Goal: Find specific page/section: Find specific page/section

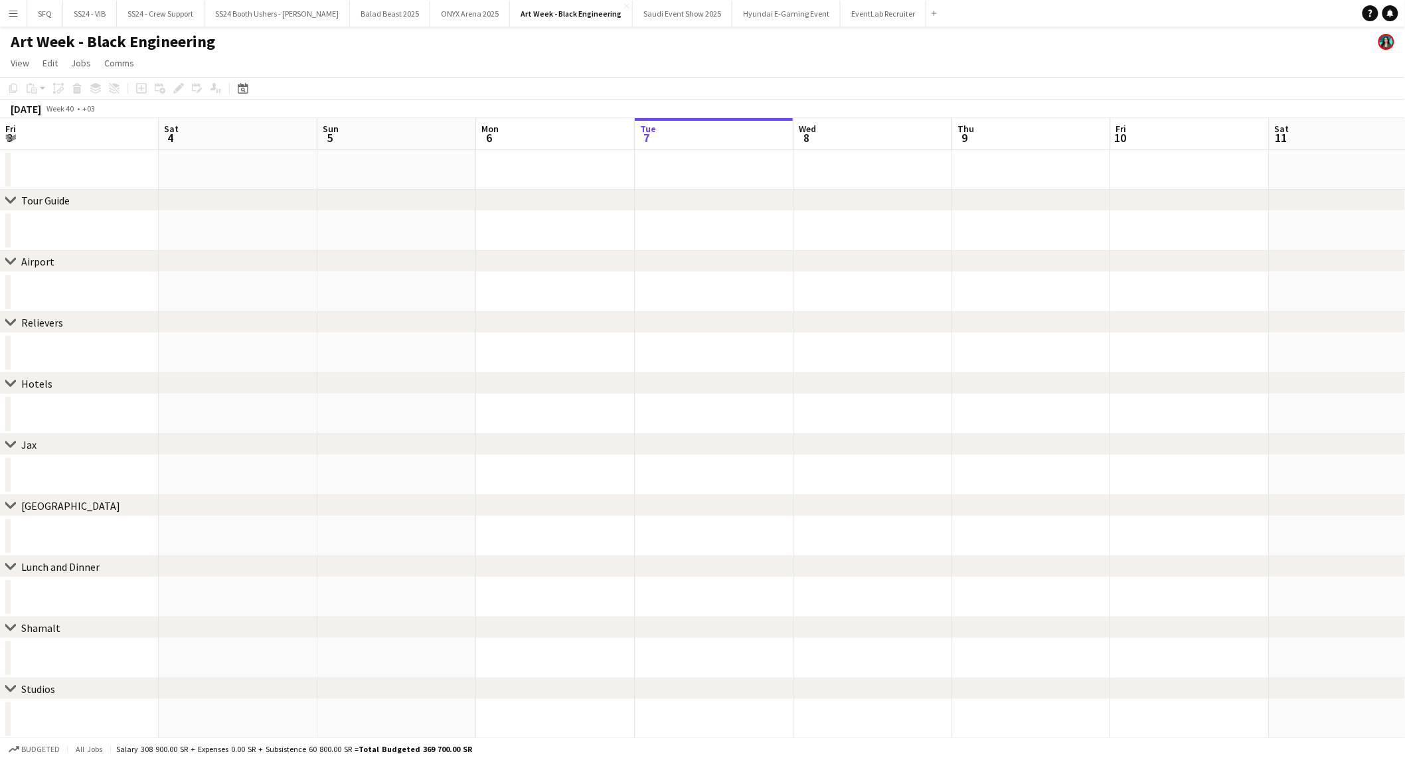
scroll to position [0, 317]
click at [9, 9] on app-icon "Menu" at bounding box center [13, 13] width 11 height 11
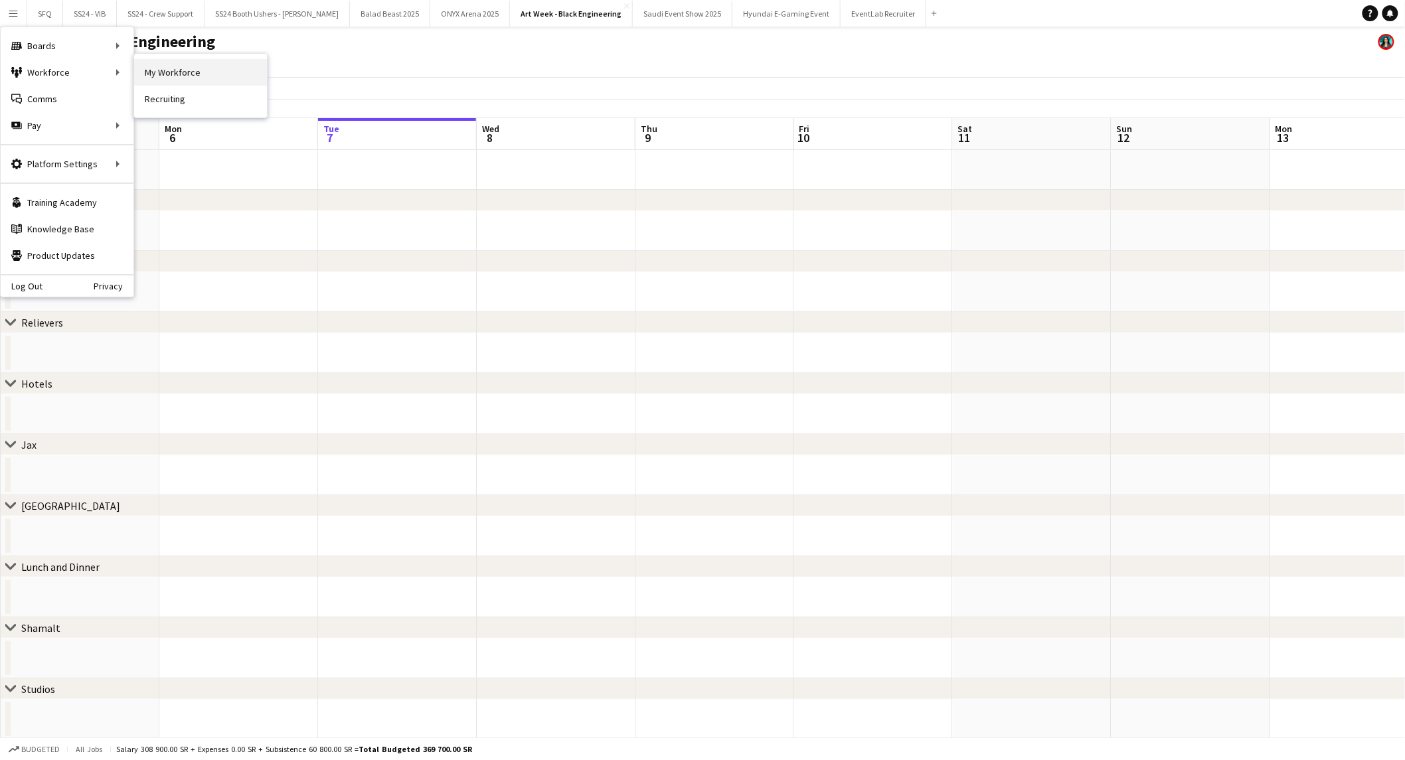
click at [169, 76] on link "My Workforce" at bounding box center [200, 72] width 133 height 27
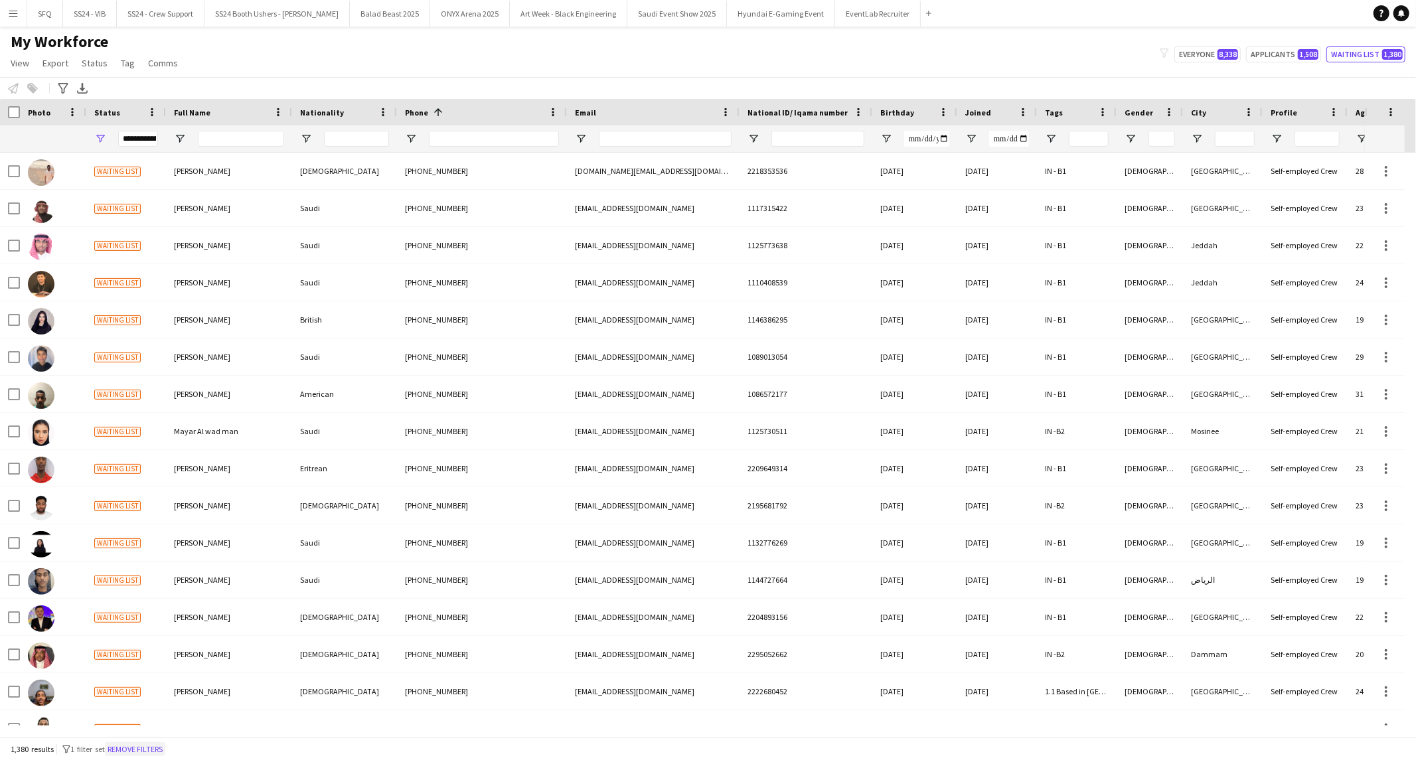
click at [153, 744] on button "Remove filters" at bounding box center [135, 749] width 60 height 15
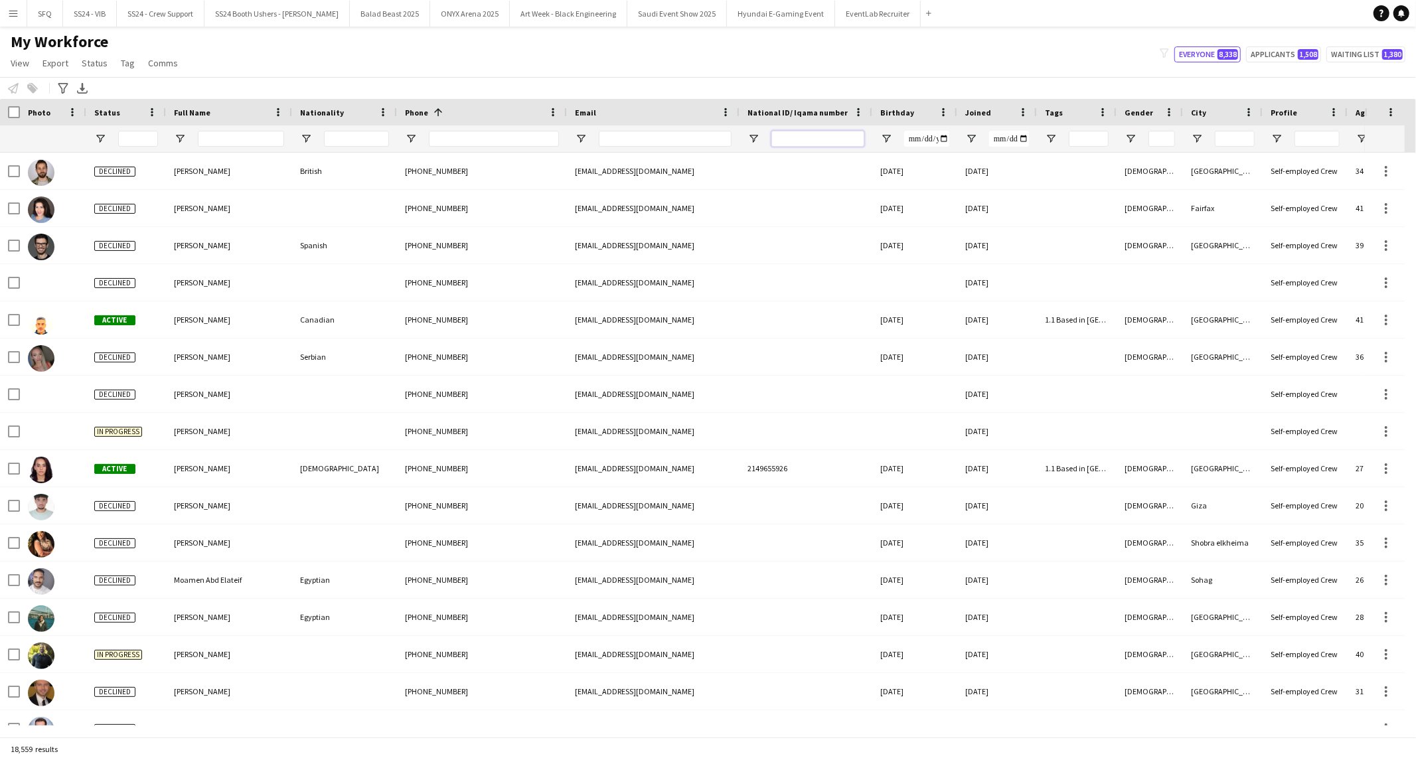
click at [809, 131] on input "National ID/ Iqama number Filter Input" at bounding box center [818, 139] width 93 height 16
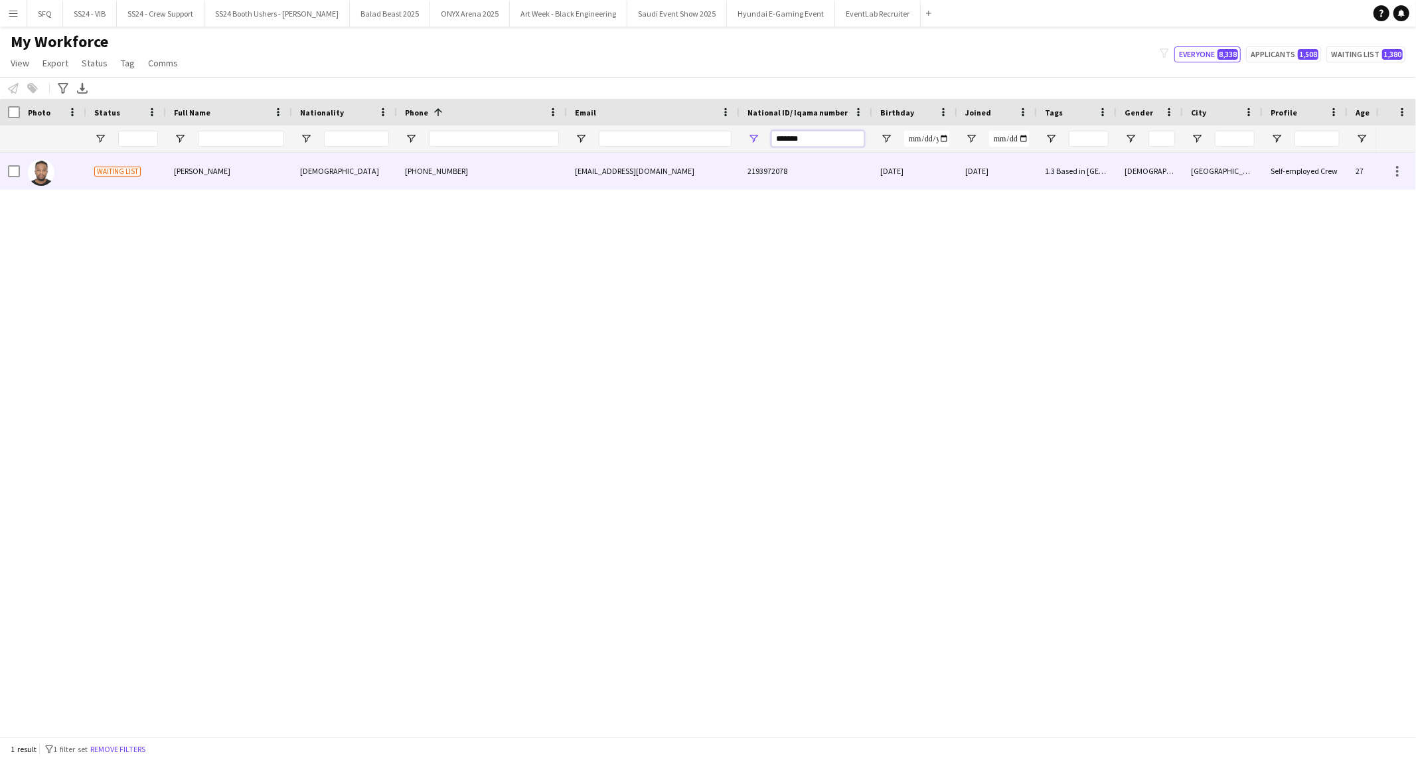
type input "*******"
click at [400, 177] on div "[PHONE_NUMBER]" at bounding box center [482, 171] width 170 height 37
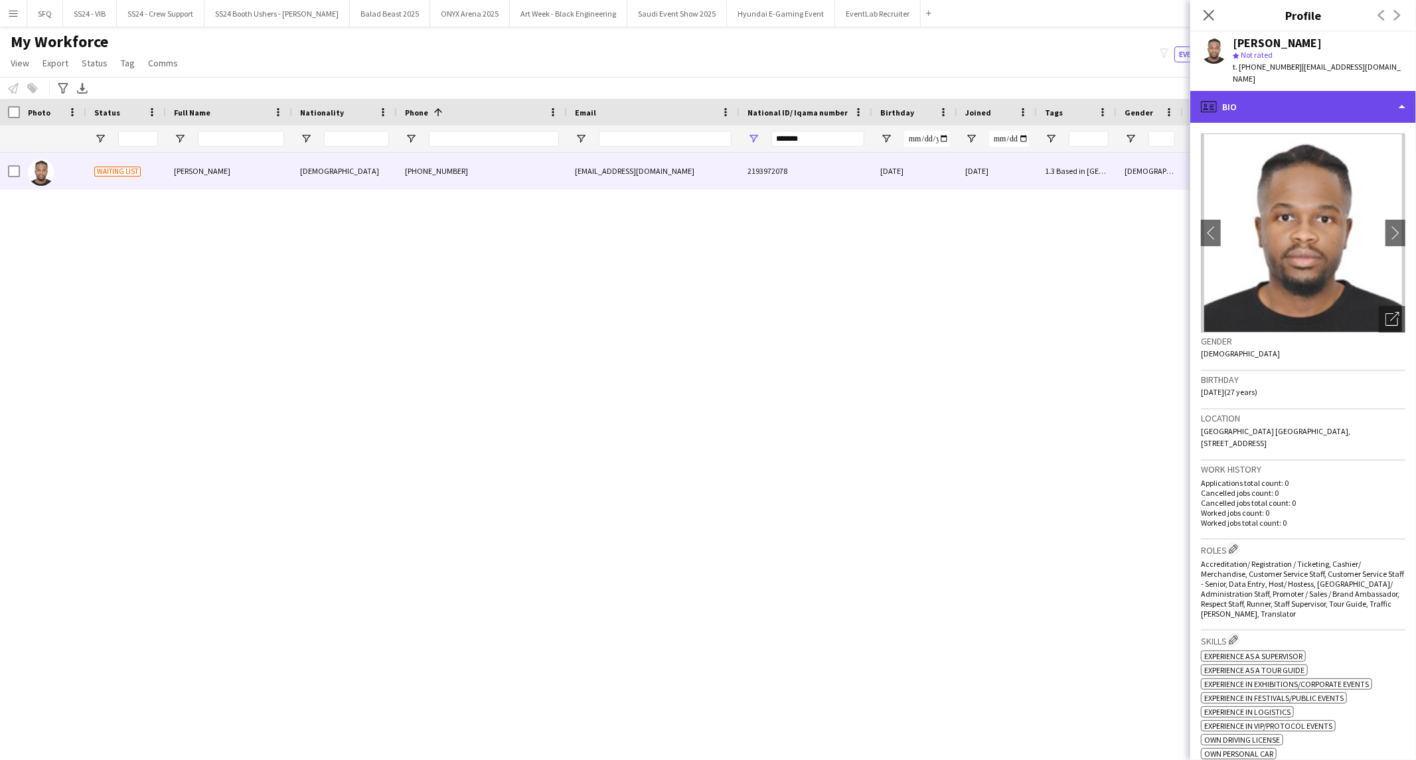
click at [1293, 100] on div "profile Bio" at bounding box center [1303, 107] width 226 height 32
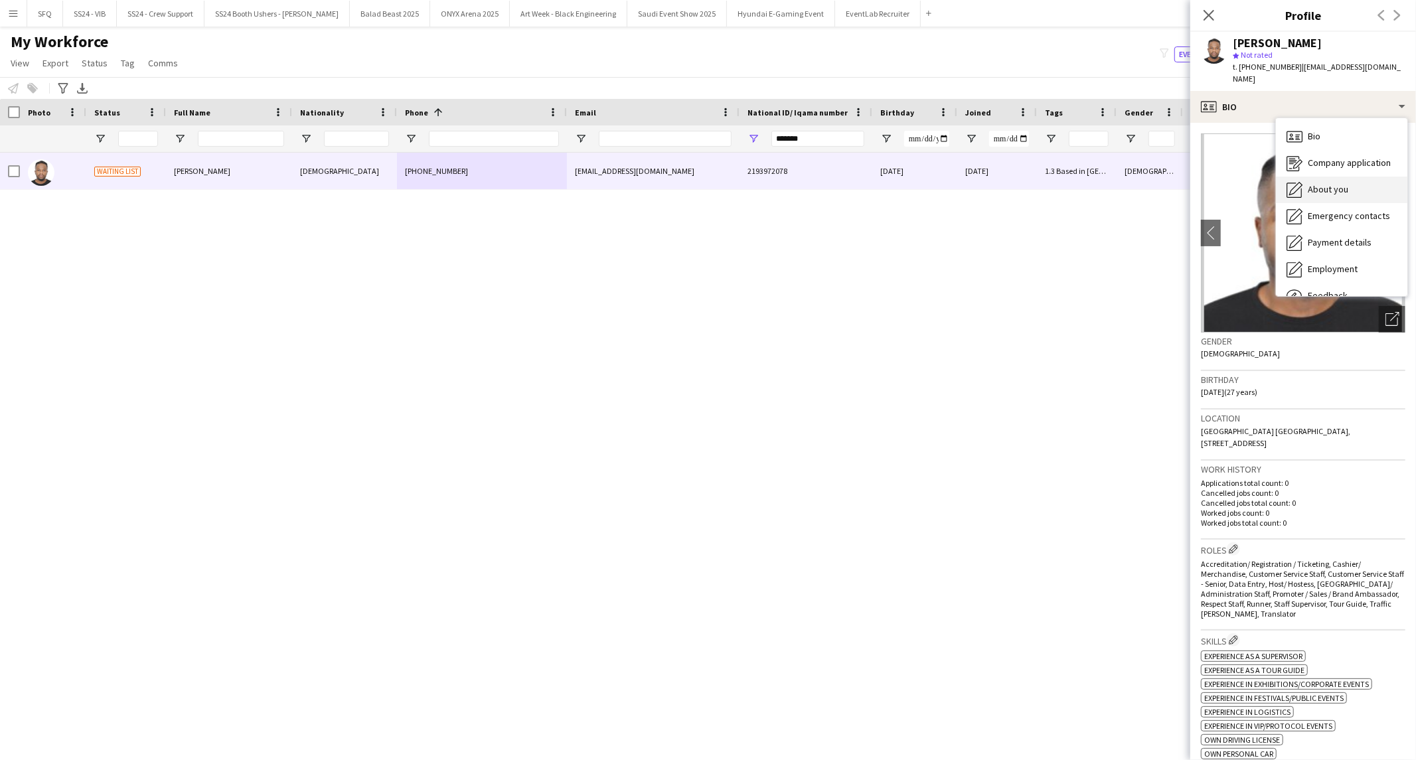
click at [1327, 177] on div "About you About you" at bounding box center [1341, 190] width 131 height 27
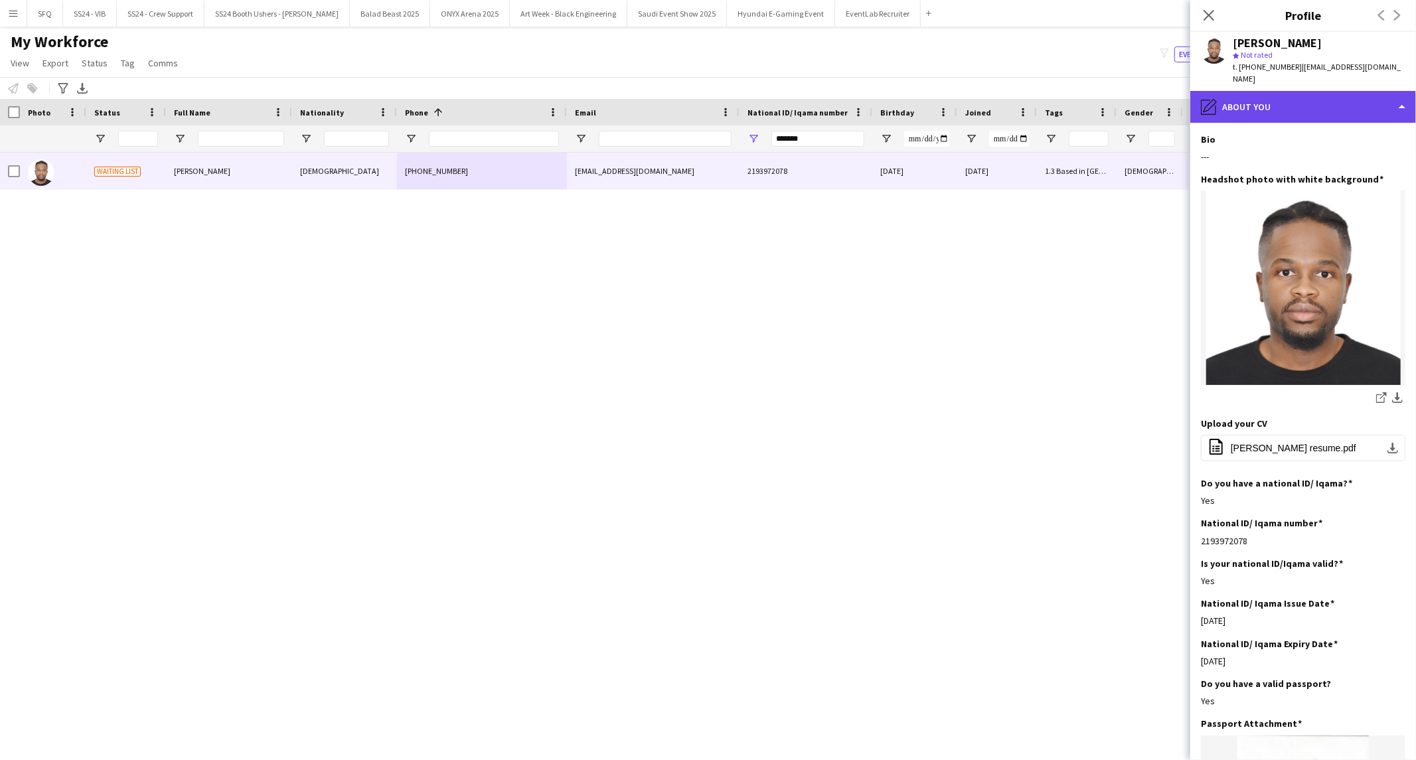
click at [1290, 96] on div "pencil4 About you" at bounding box center [1303, 107] width 226 height 32
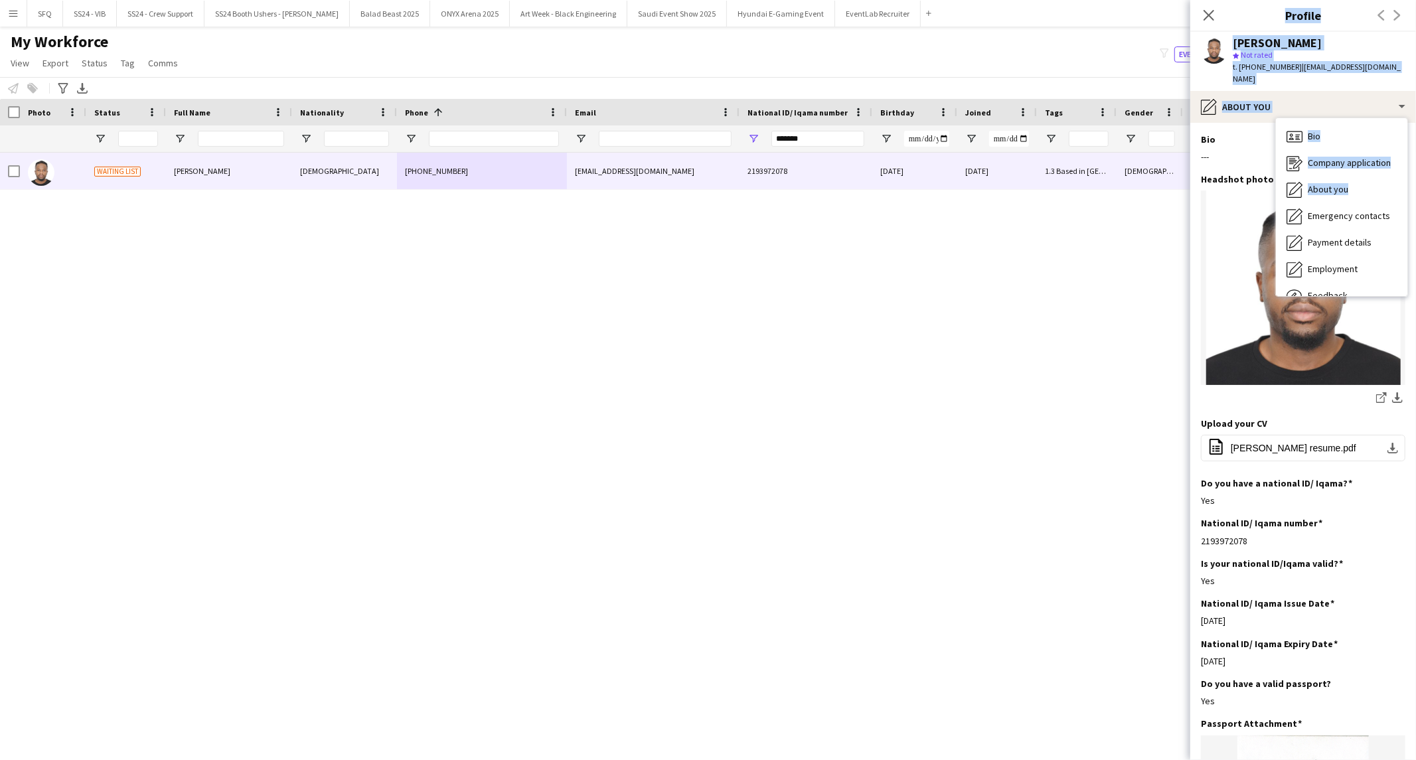
drag, startPoint x: 1007, startPoint y: 443, endPoint x: 918, endPoint y: 509, distance: 110.6
click at [926, 503] on body "Menu Boards Boards Boards All jobs Status Workforce Workforce My Workforce Recr…" at bounding box center [708, 380] width 1416 height 760
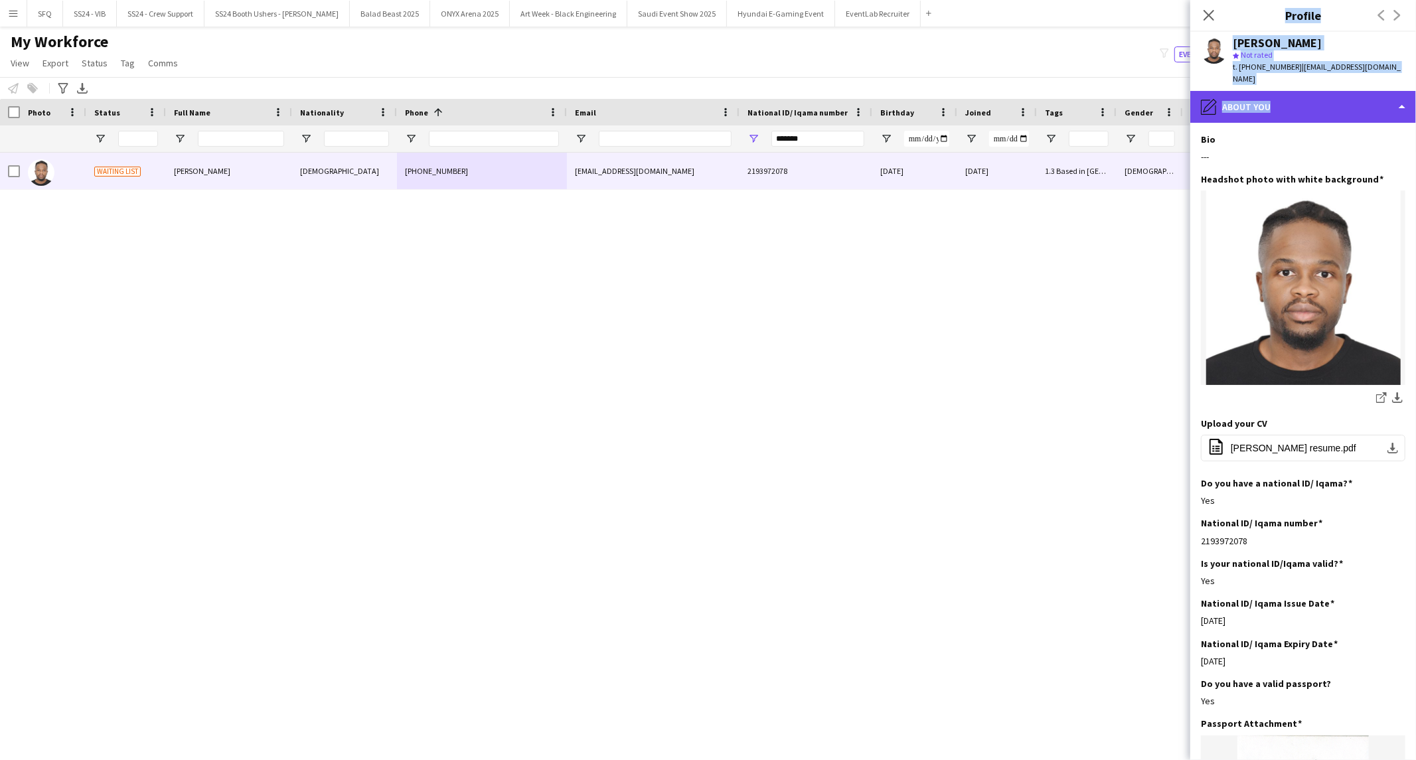
click at [1299, 91] on div "pencil4 About you" at bounding box center [1303, 107] width 226 height 32
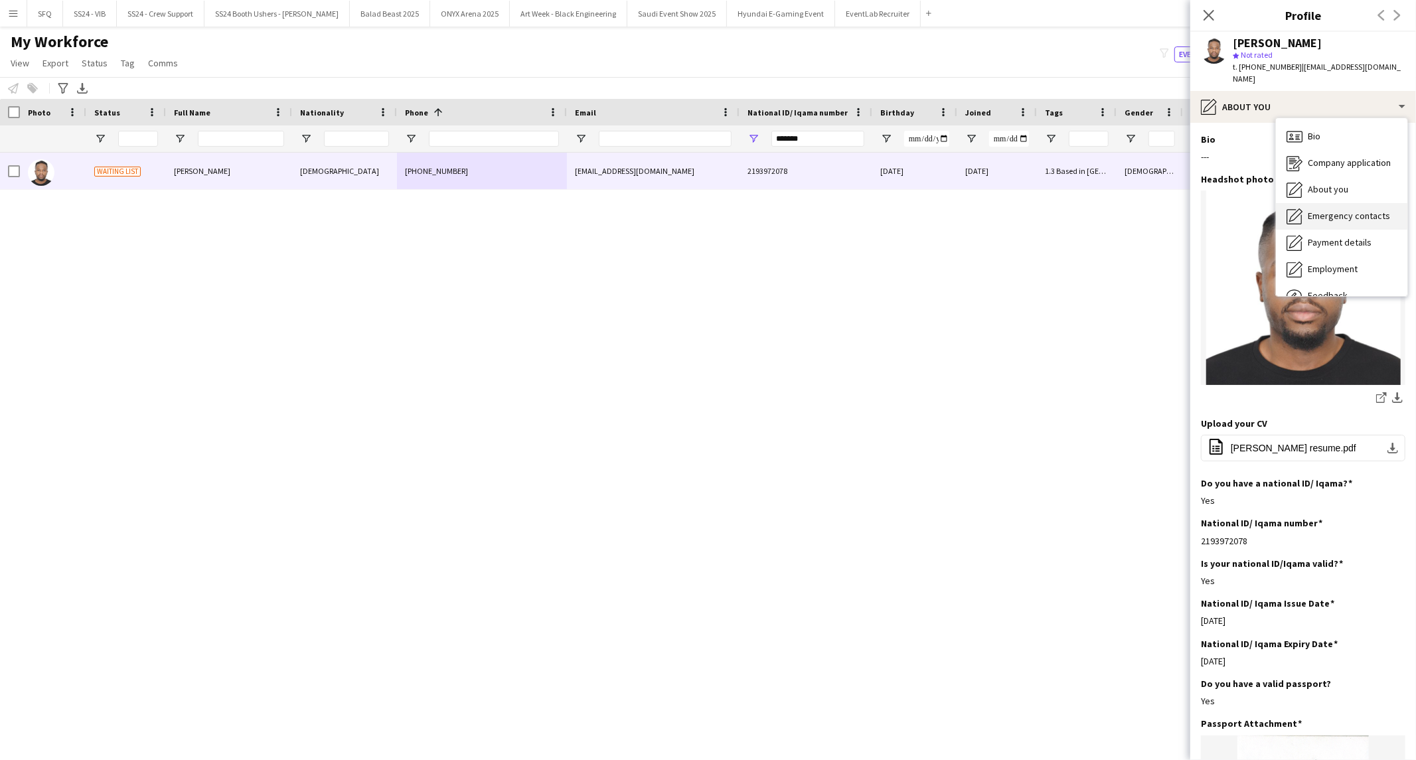
click at [1315, 203] on div "Emergency contacts Emergency contacts" at bounding box center [1341, 216] width 131 height 27
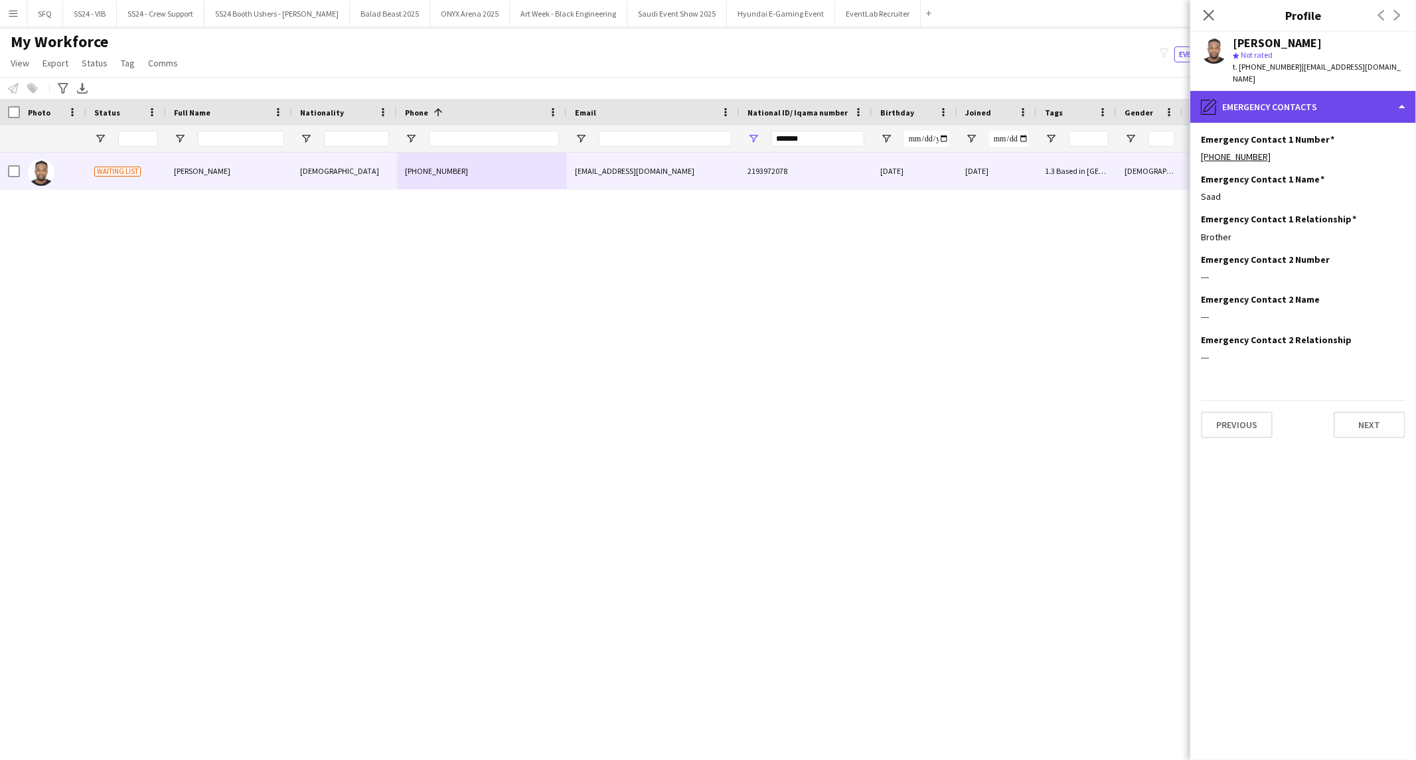
click at [1252, 96] on div "pencil4 Emergency contacts" at bounding box center [1303, 107] width 226 height 32
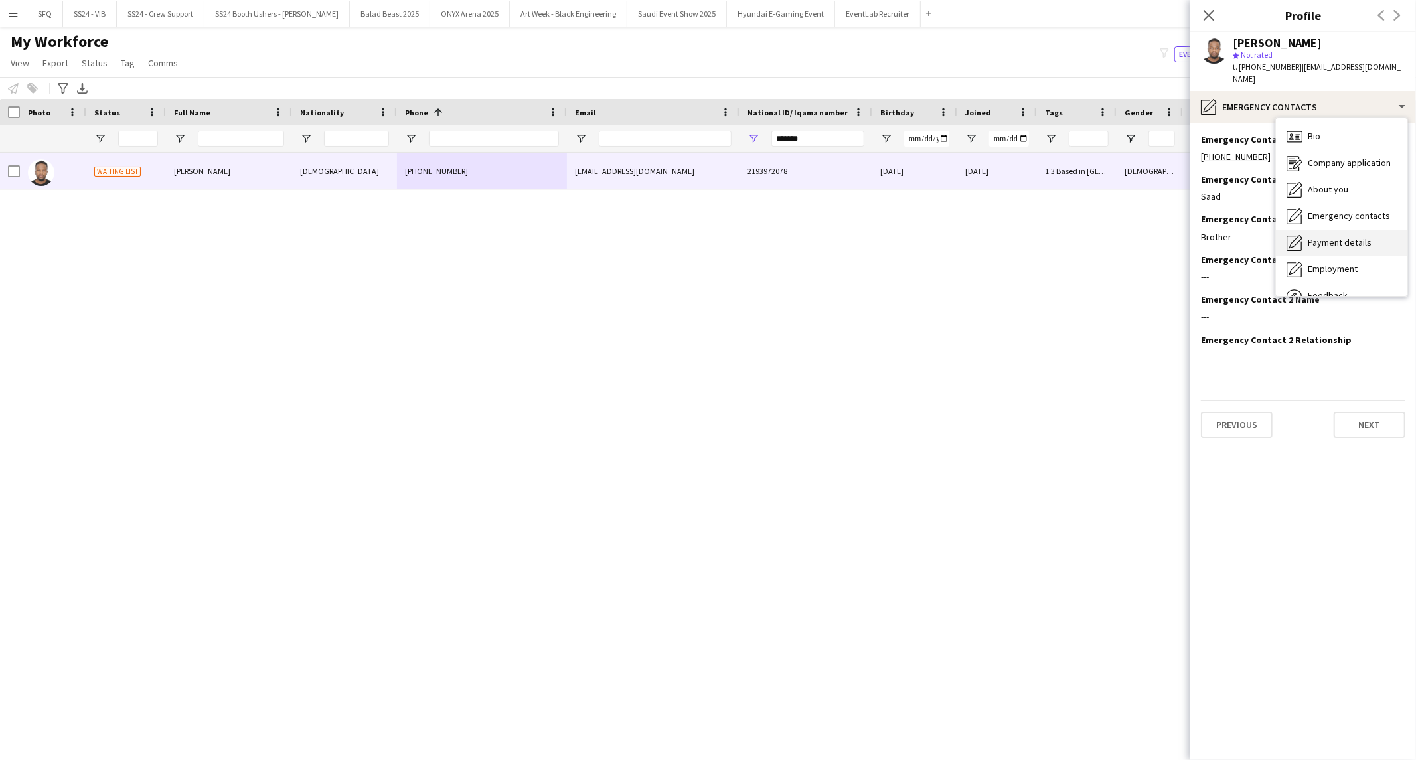
click at [1317, 236] on span "Payment details" at bounding box center [1340, 242] width 64 height 12
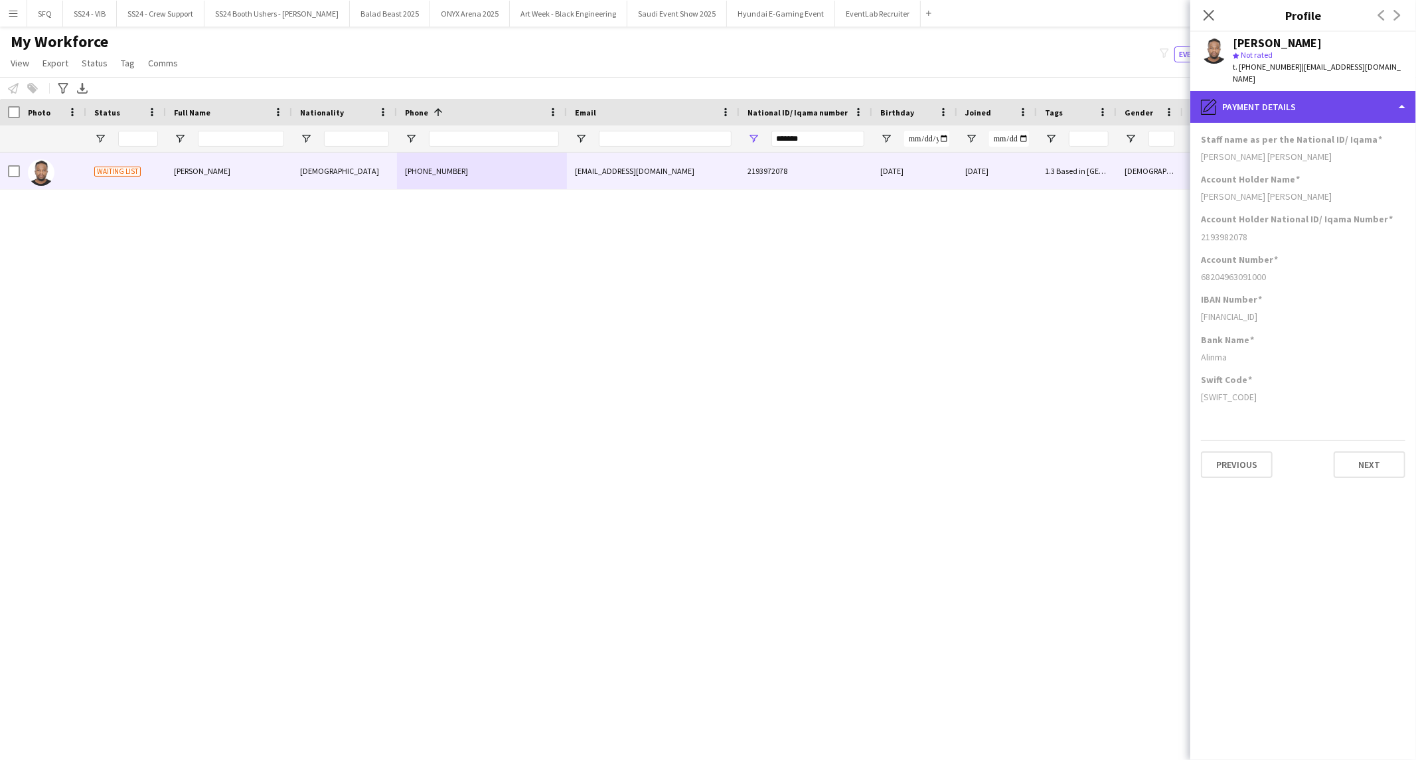
click at [1279, 91] on div "pencil4 Payment details" at bounding box center [1303, 107] width 226 height 32
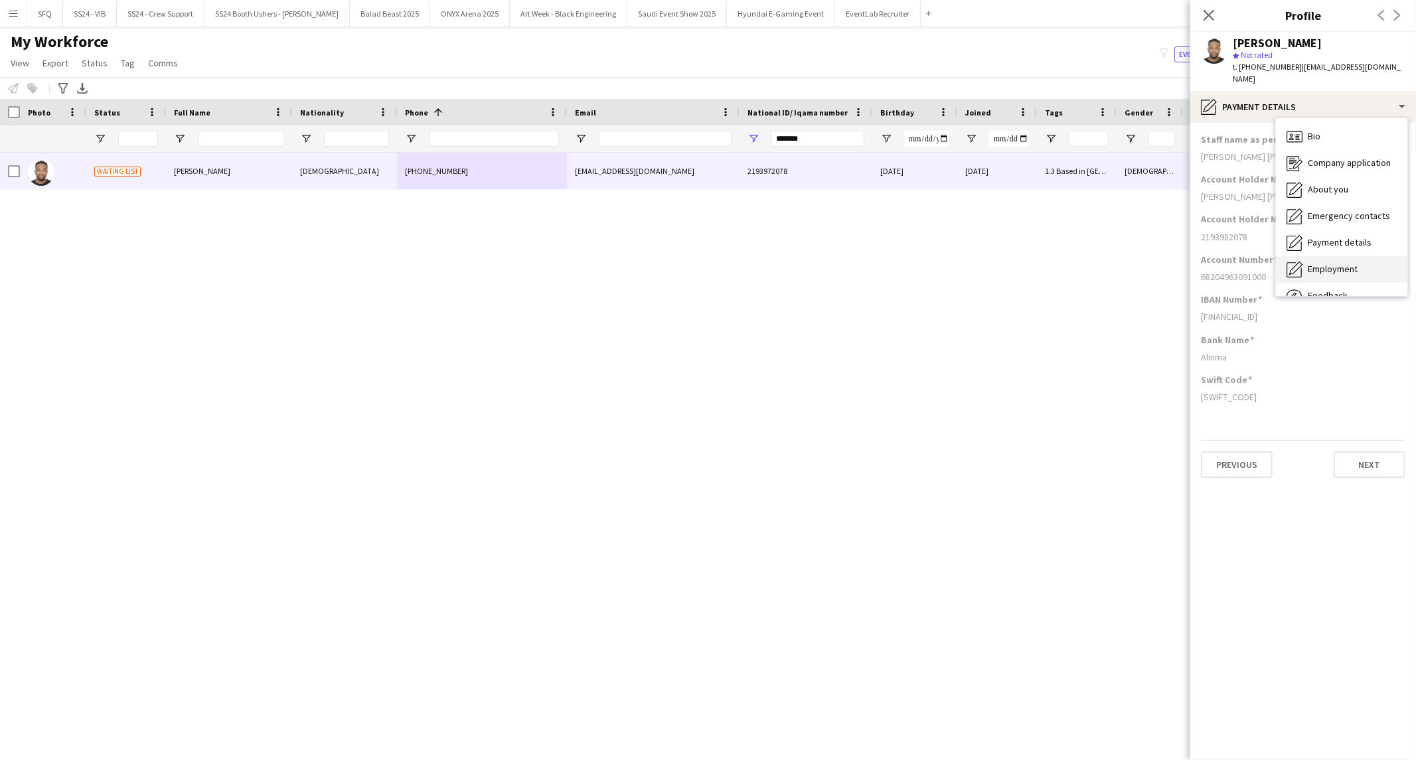
click at [1320, 263] on span "Employment" at bounding box center [1333, 269] width 50 height 12
